Goal: Book appointment/travel/reservation

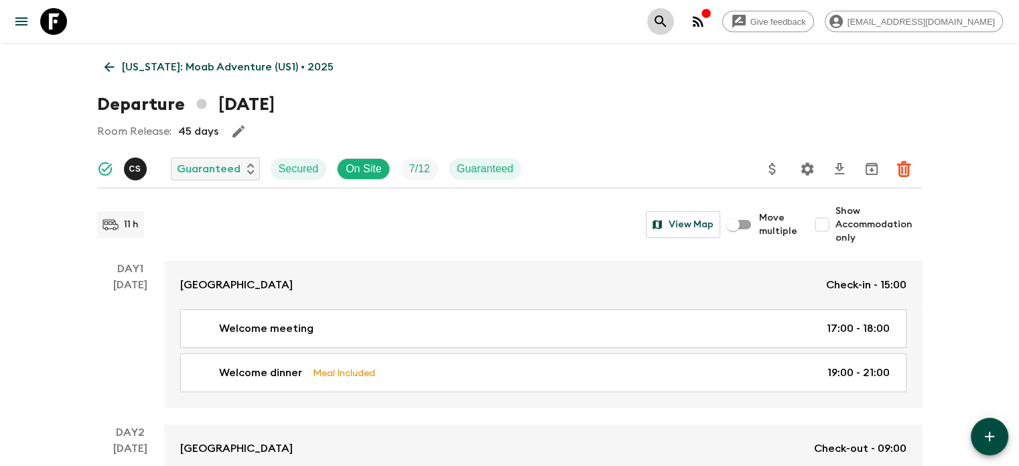
click at [439, 21] on icon "search adventures" at bounding box center [661, 21] width 16 height 16
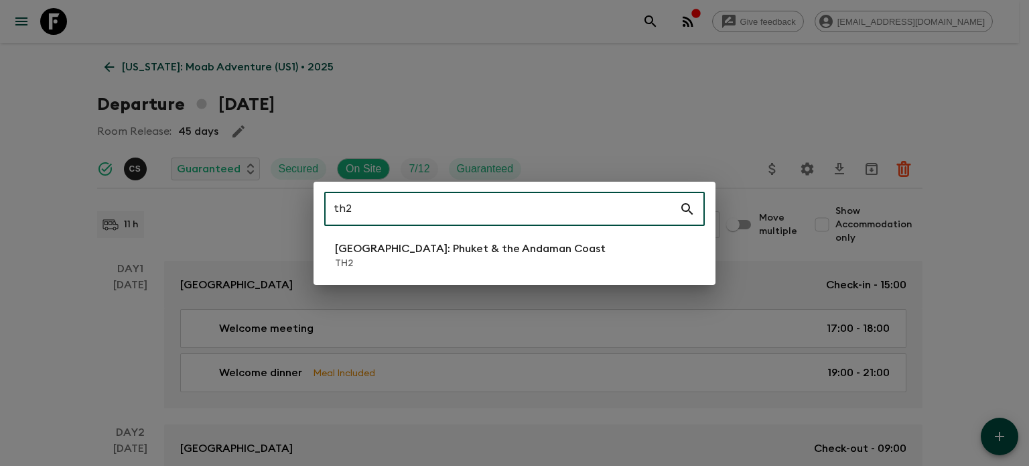
type input "th2"
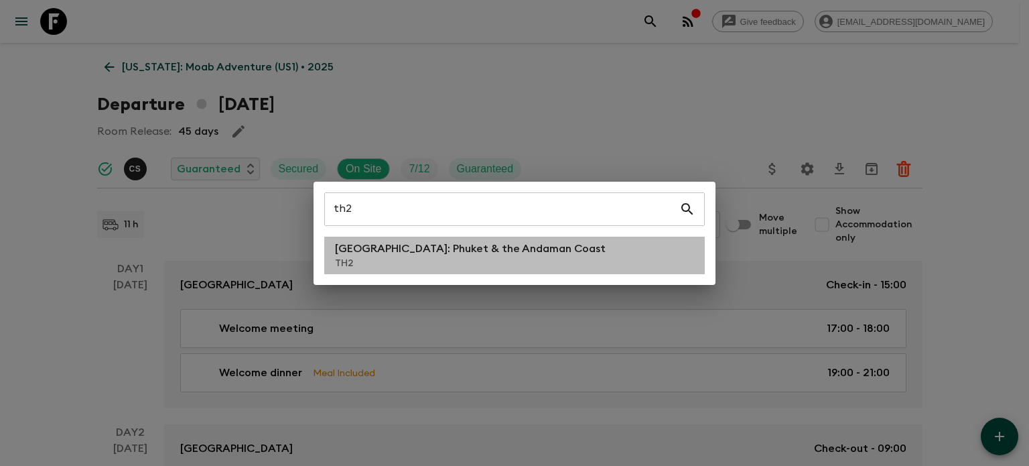
click at [439, 253] on li "[GEOGRAPHIC_DATA]: Phuket & the Andaman Coast TH2" at bounding box center [514, 256] width 381 height 38
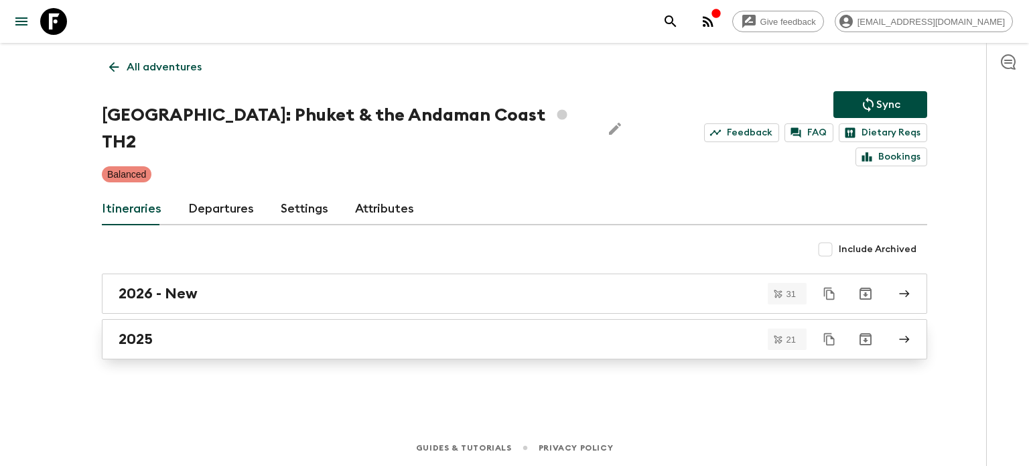
click at [261, 319] on link "2025" at bounding box center [515, 339] width 826 height 40
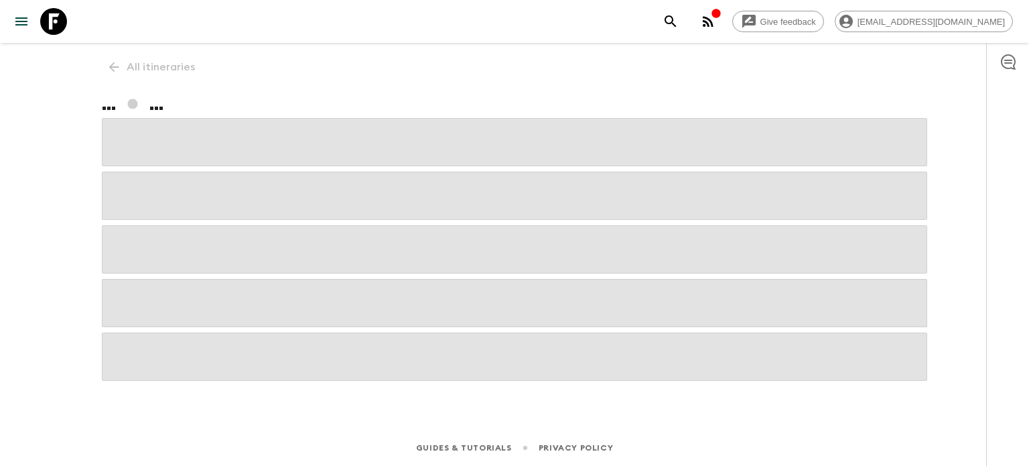
click at [261, 301] on span at bounding box center [515, 303] width 826 height 48
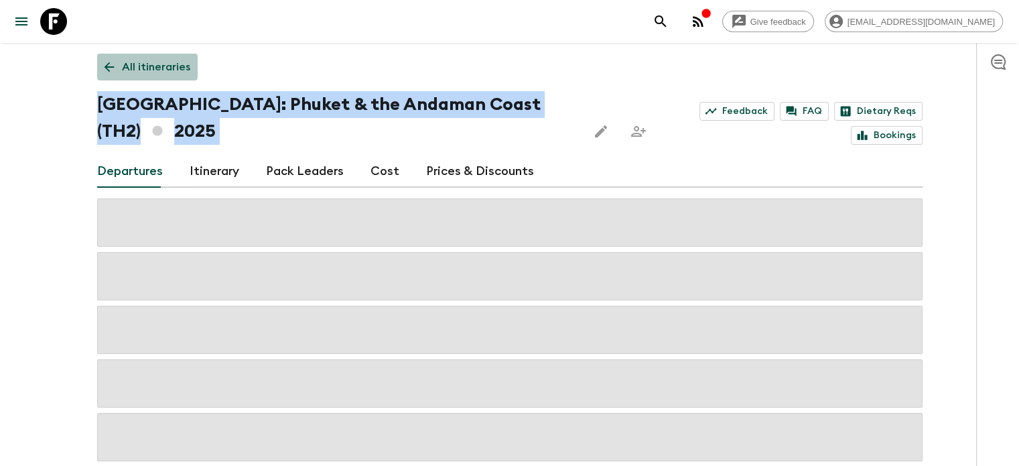
click at [142, 62] on p "All itineraries" at bounding box center [156, 67] width 68 height 16
